Goal: Connect with others: Connect with others

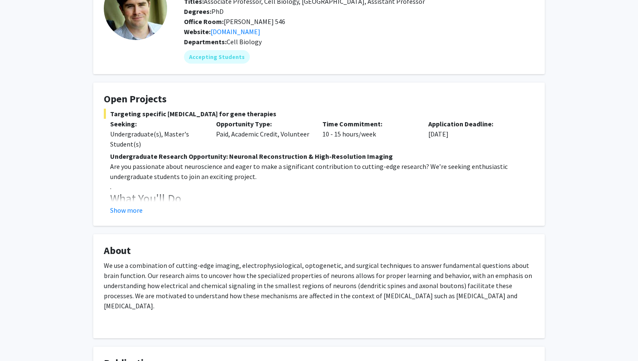
scroll to position [105, 0]
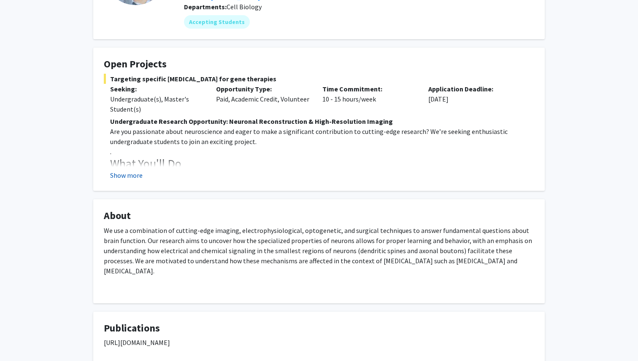
click at [122, 176] on button "Show more" at bounding box center [126, 175] width 32 height 10
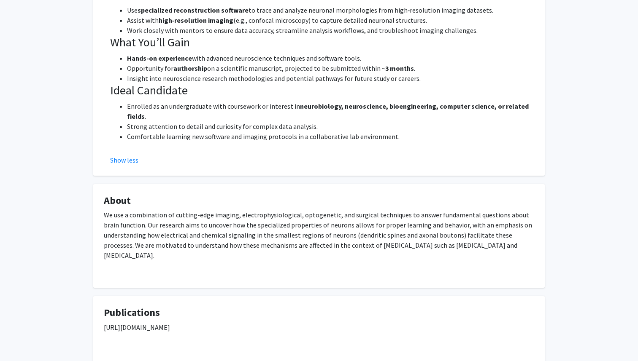
scroll to position [333, 0]
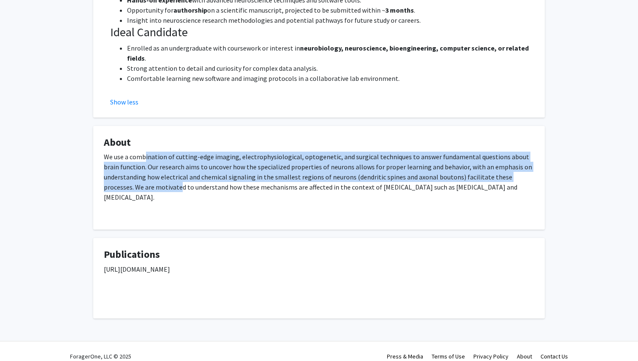
drag, startPoint x: 146, startPoint y: 159, endPoint x: 148, endPoint y: 183, distance: 24.9
click at [148, 183] on div "We use a combination of cutting-edge imaging, electrophysiological, optogenetic…" at bounding box center [319, 185] width 430 height 67
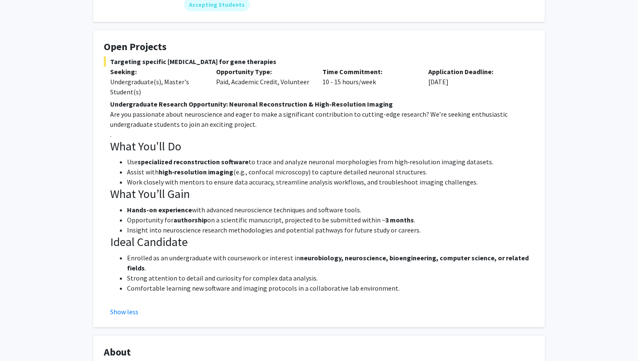
scroll to position [0, 0]
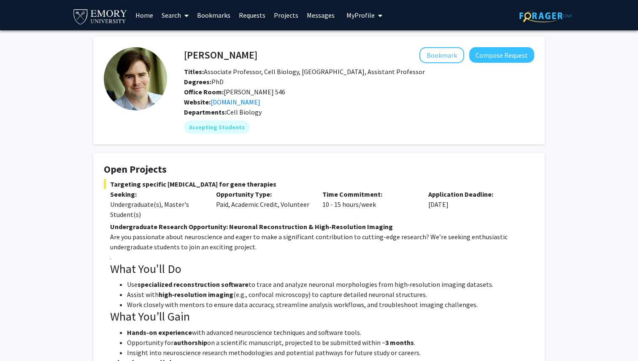
click at [168, 164] on h4 "Open Projects" at bounding box center [319, 170] width 430 height 12
